Goal: Check status: Check status

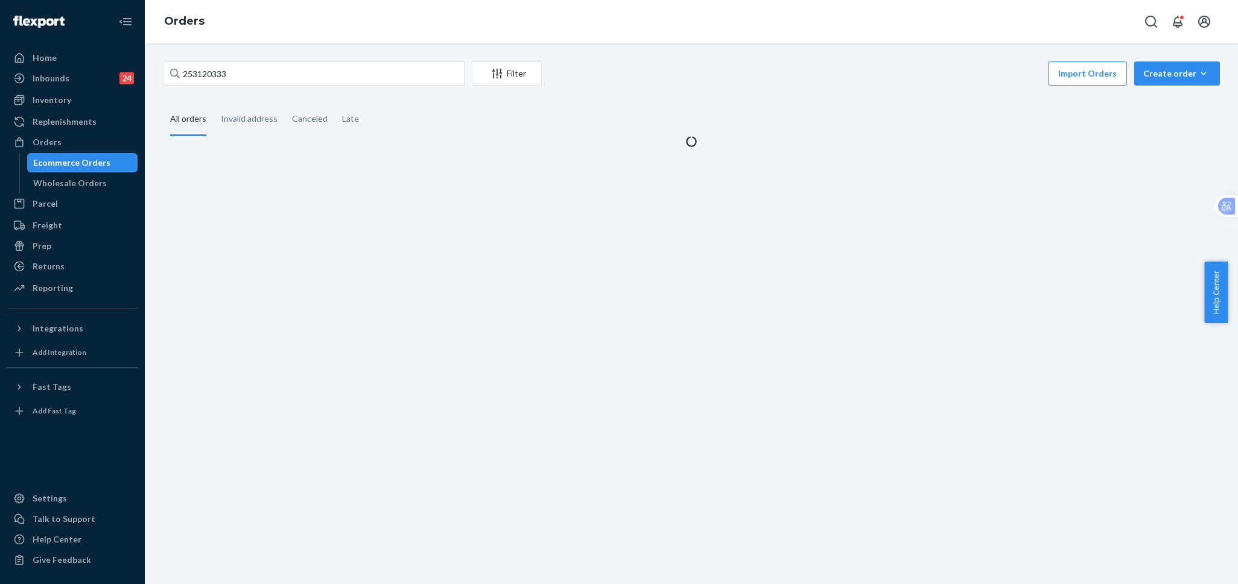
click at [350, 66] on input "253120333" at bounding box center [314, 74] width 302 height 24
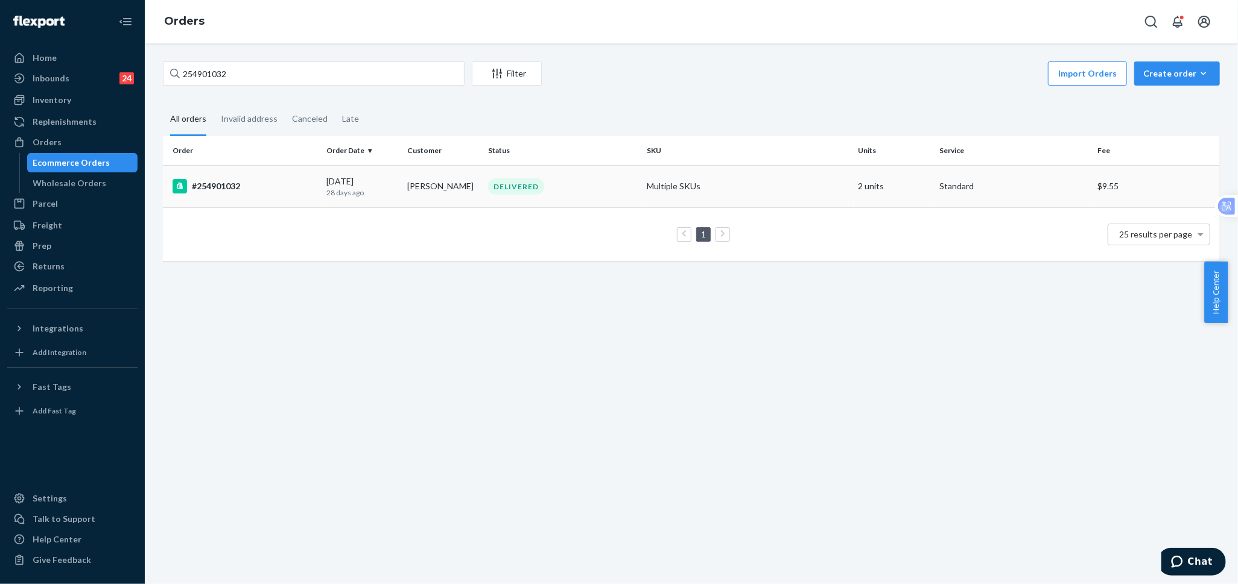
type input "254901032"
click at [396, 187] on td "[DATE] [DATE]" at bounding box center [361, 186] width 81 height 42
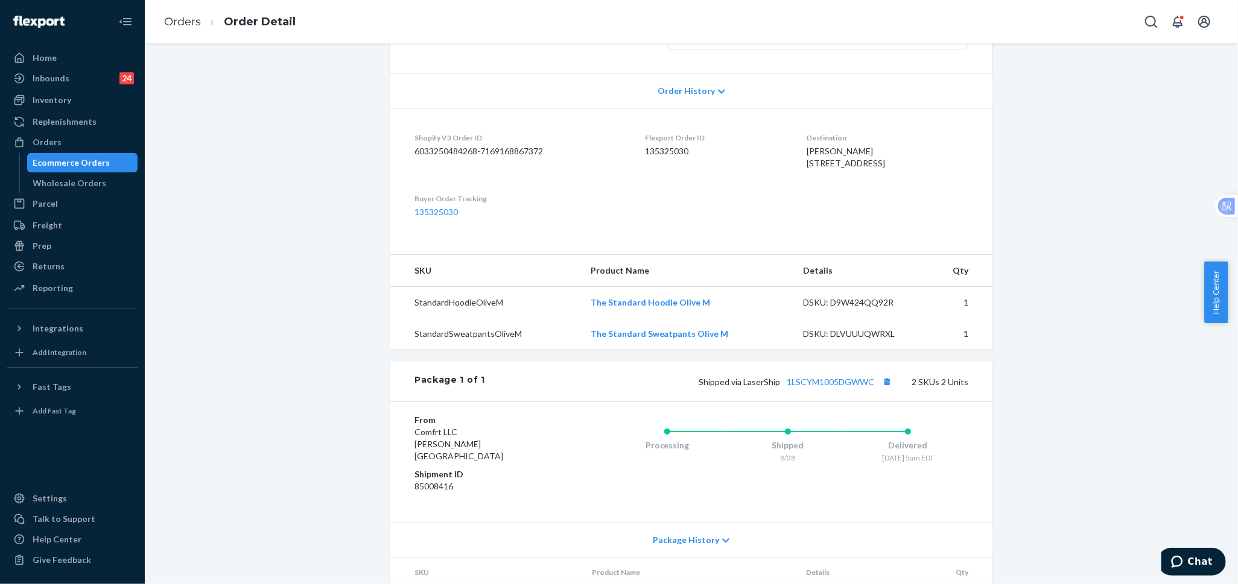
scroll to position [370, 0]
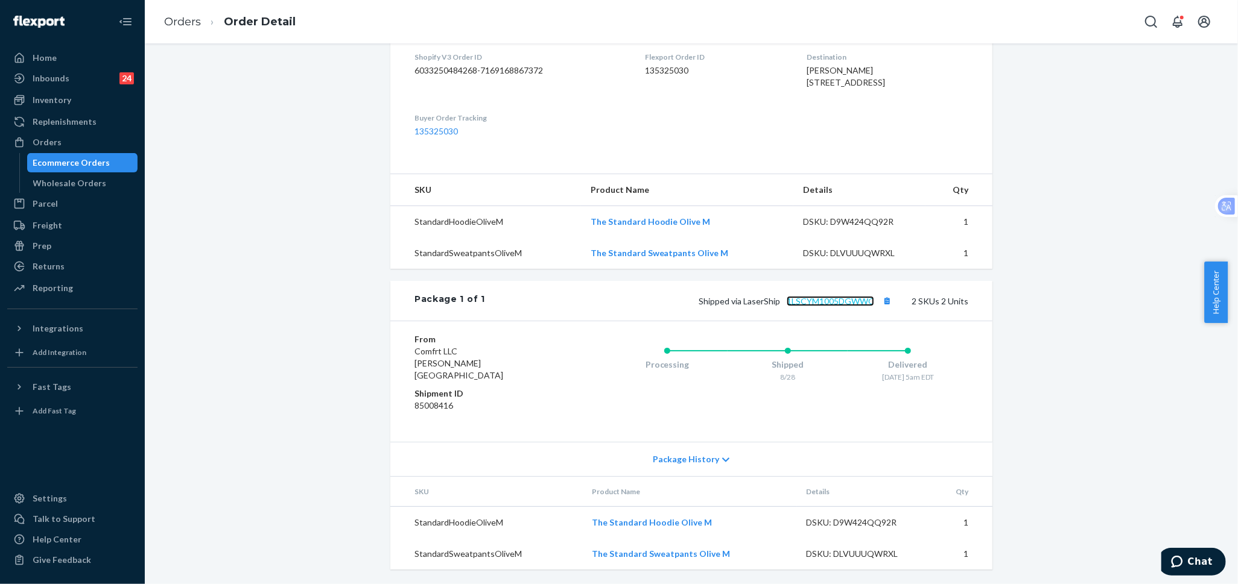
click at [823, 306] on link "1LSCYM1005DGWWC" at bounding box center [829, 301] width 87 height 10
drag, startPoint x: 81, startPoint y: 136, endPoint x: 220, endPoint y: 49, distance: 163.1
click at [81, 136] on div "Orders" at bounding box center [72, 142] width 128 height 17
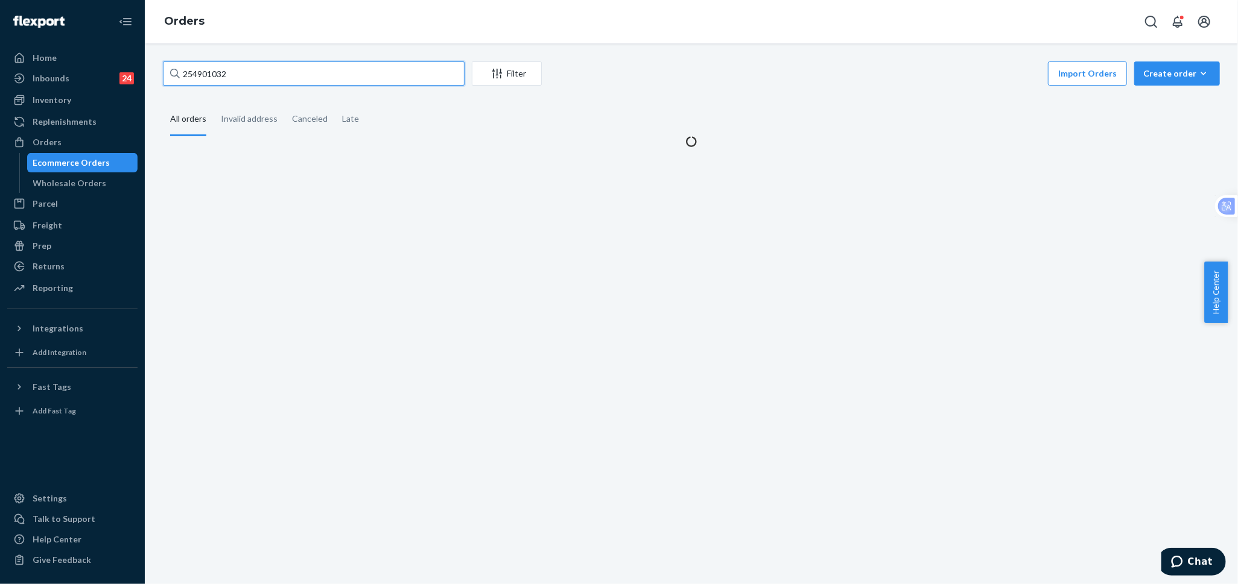
click at [304, 77] on input "254901032" at bounding box center [314, 74] width 302 height 24
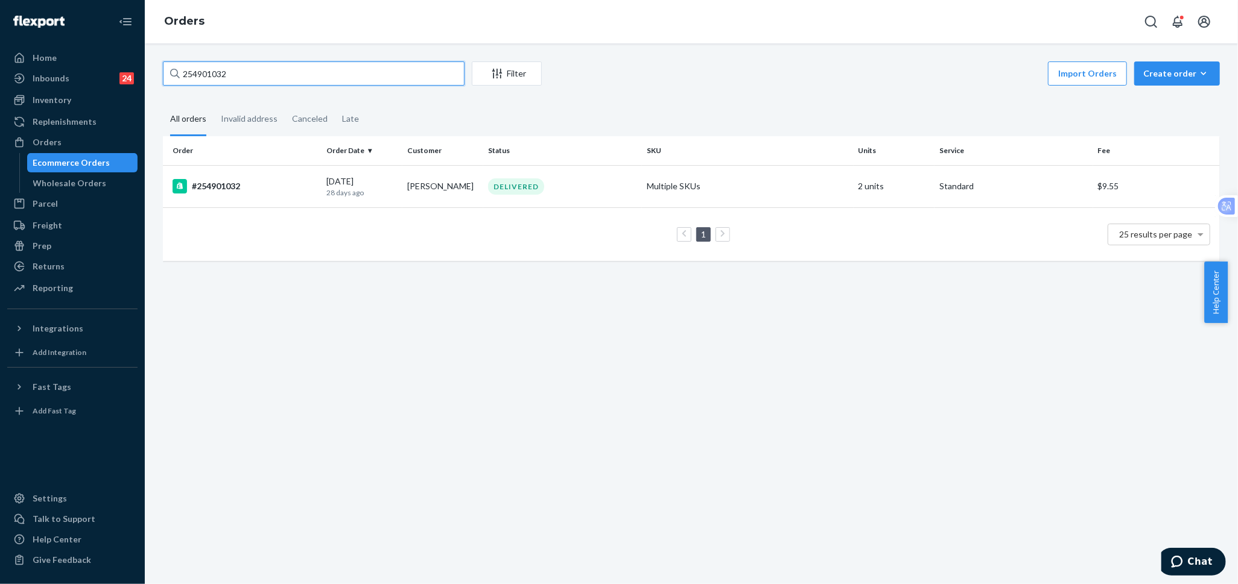
paste input "5148025"
type input "255148025"
click at [299, 195] on td "#255148025" at bounding box center [242, 186] width 159 height 42
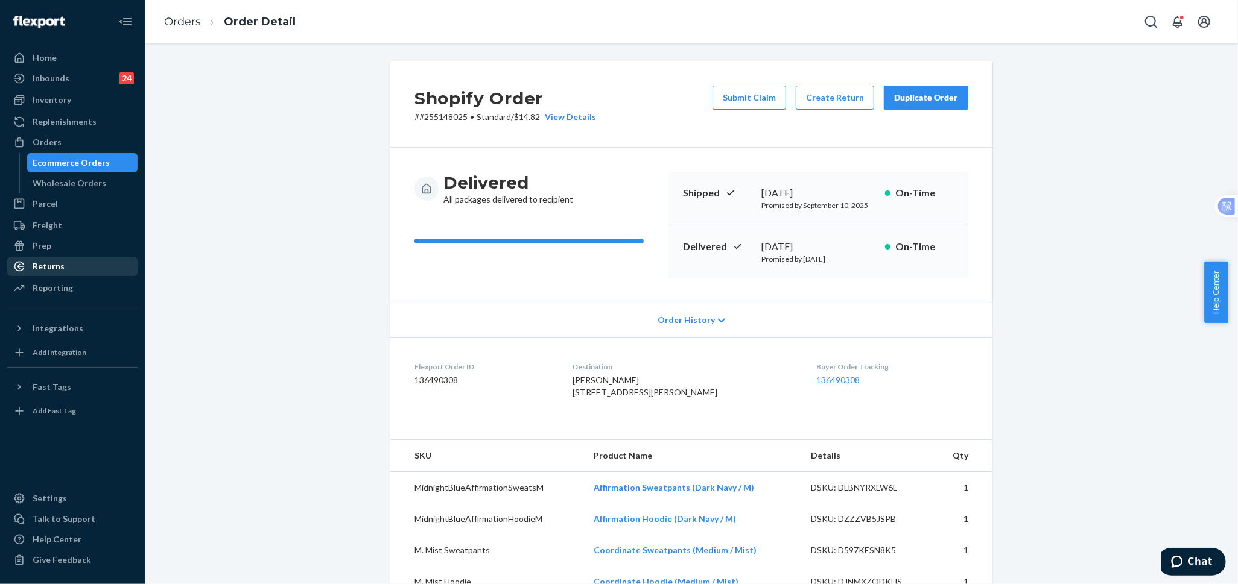
click at [63, 261] on div "Returns" at bounding box center [72, 266] width 128 height 17
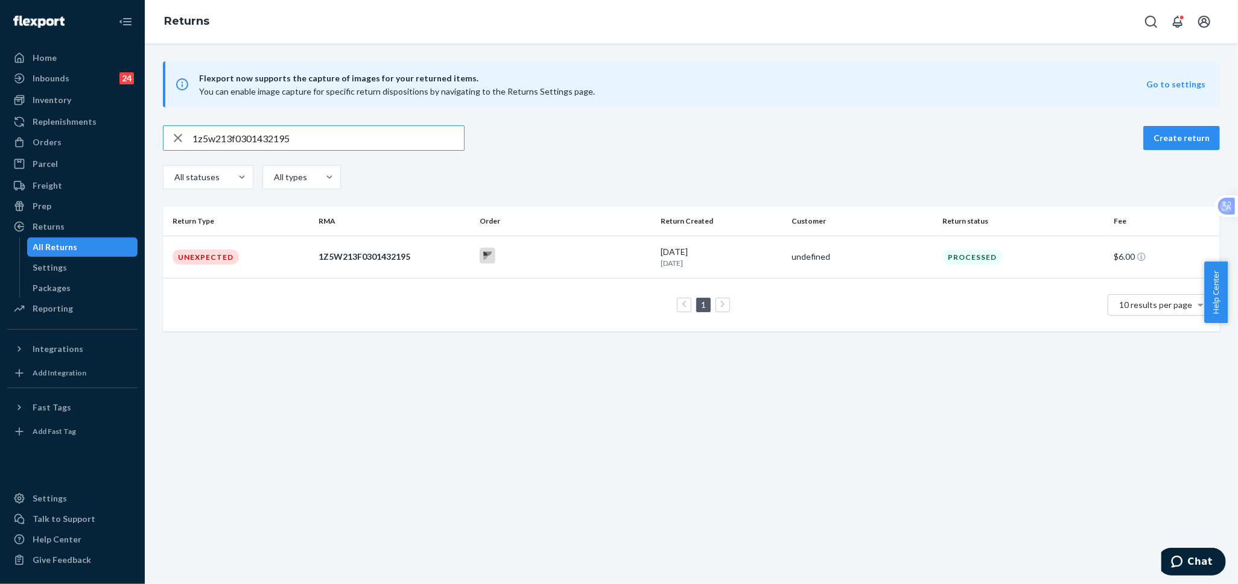
drag, startPoint x: 180, startPoint y: 144, endPoint x: 191, endPoint y: 141, distance: 11.3
click at [183, 141] on icon "button" at bounding box center [178, 138] width 14 height 24
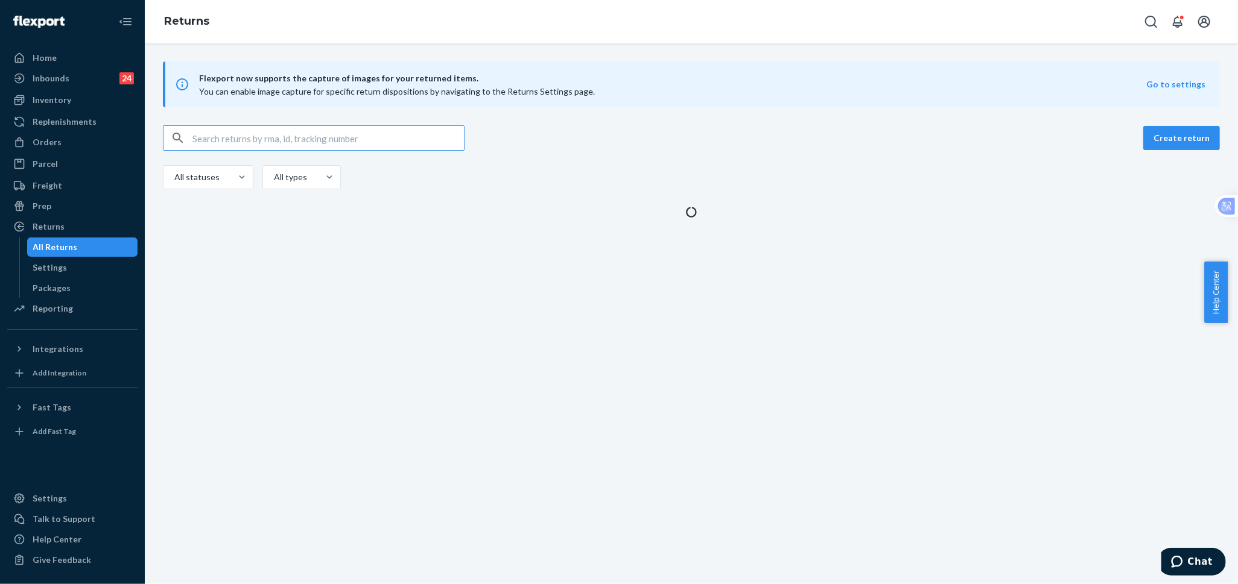
click at [277, 141] on input "text" at bounding box center [327, 138] width 271 height 24
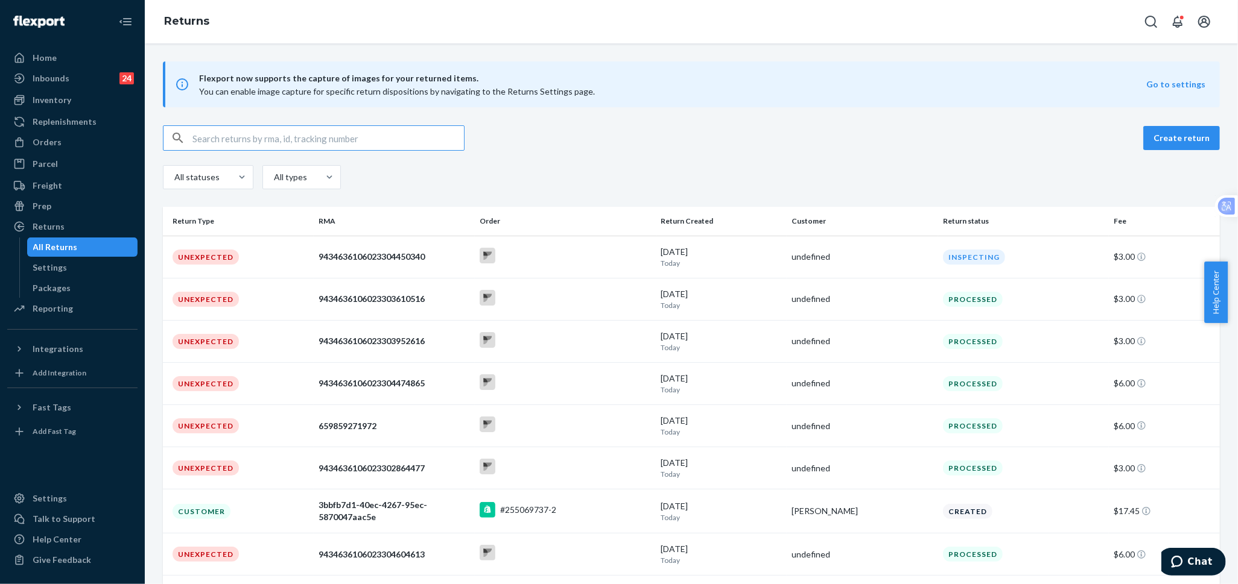
paste input "9434636106023301699162"
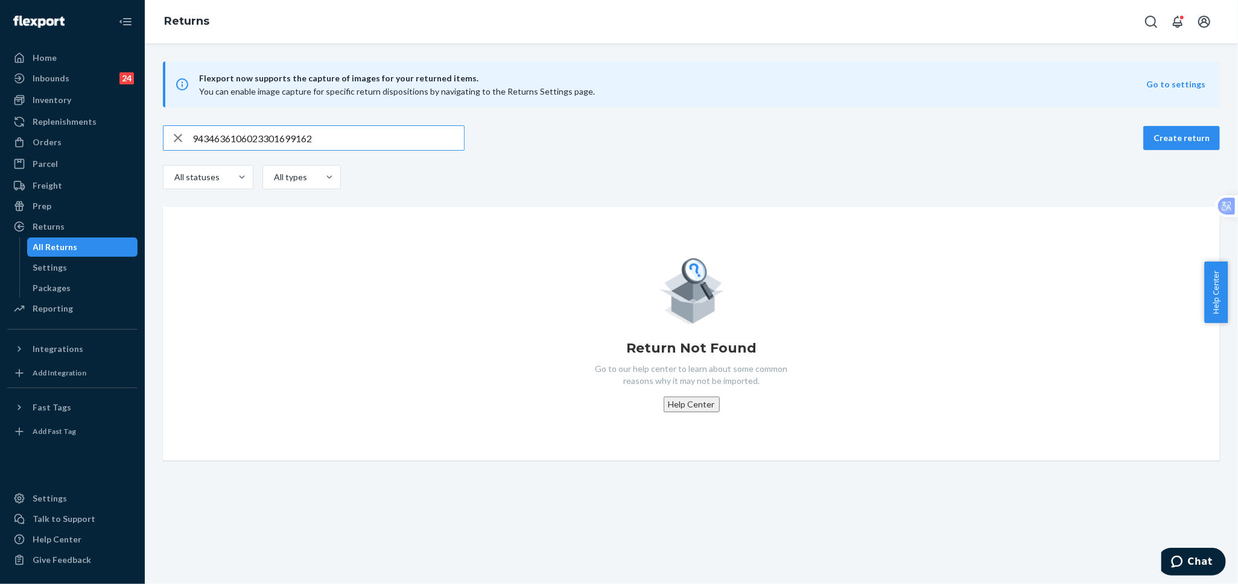
type input "9434636106023301699162"
